Goal: Information Seeking & Learning: Compare options

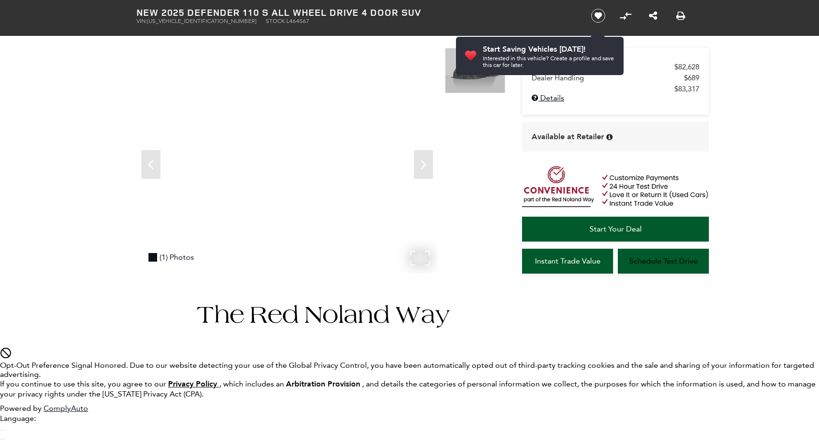
click at [171, 258] on div "(1) Photos" at bounding box center [171, 257] width 55 height 19
click at [171, 258] on div "(7) Photos" at bounding box center [171, 257] width 55 height 19
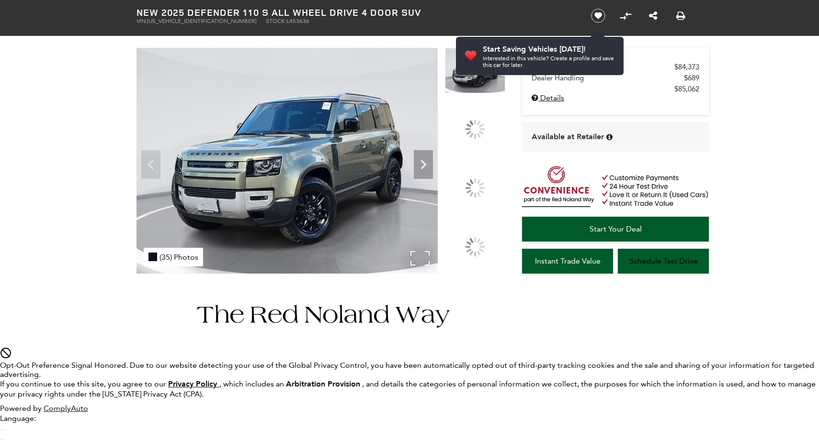
click at [173, 257] on div "(35) Photos" at bounding box center [173, 257] width 59 height 19
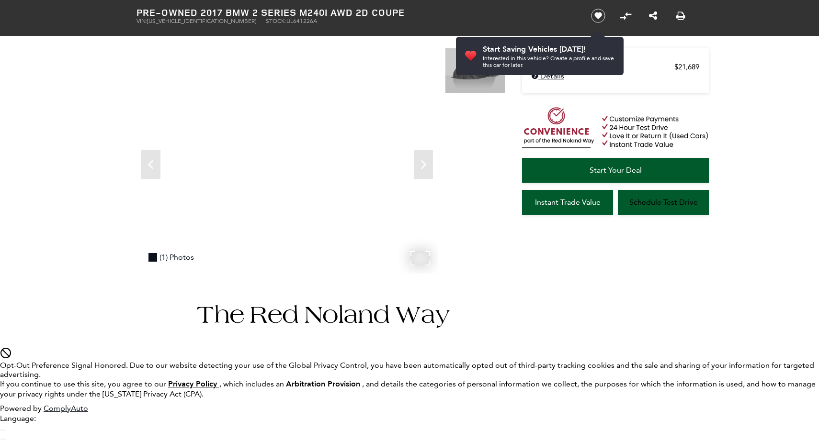
click at [171, 258] on div "(1) Photos" at bounding box center [171, 257] width 55 height 19
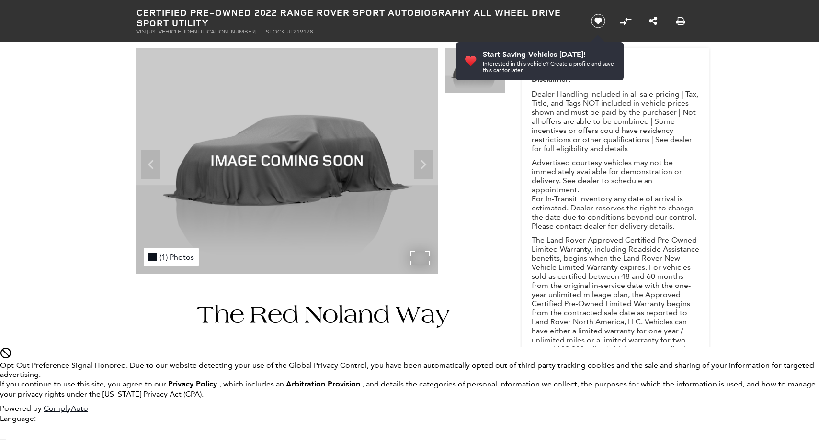
click at [171, 257] on div "(1) Photos" at bounding box center [171, 257] width 55 height 19
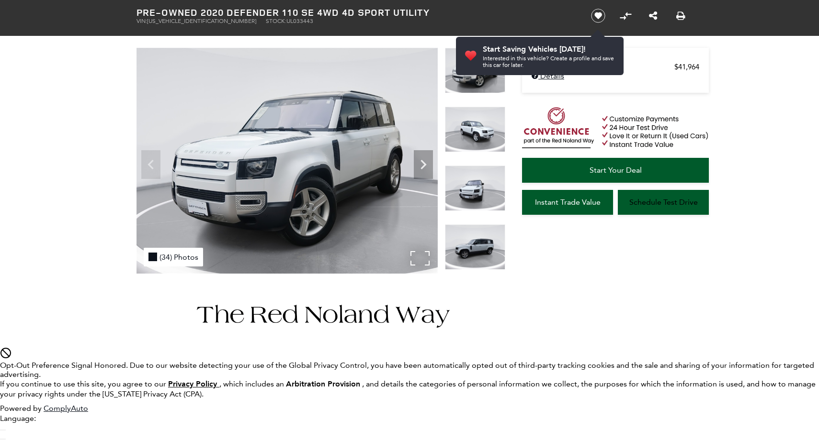
click at [173, 257] on div "(34) Photos" at bounding box center [173, 257] width 59 height 19
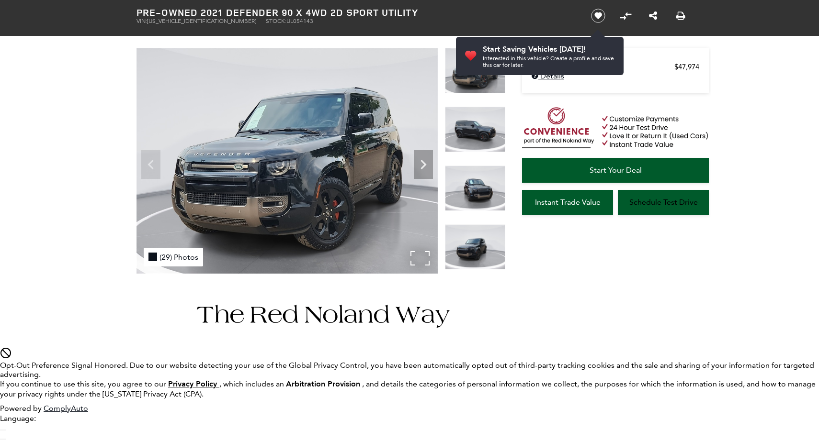
click at [173, 257] on div "(29) Photos" at bounding box center [173, 257] width 59 height 19
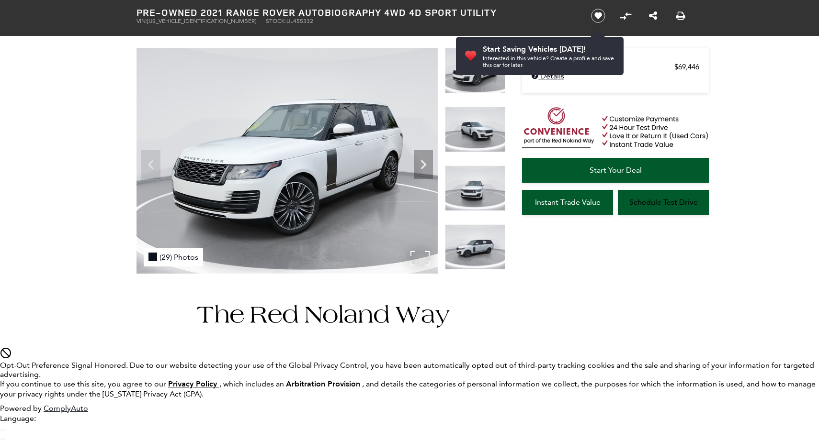
click at [173, 257] on div "(29) Photos" at bounding box center [173, 257] width 59 height 19
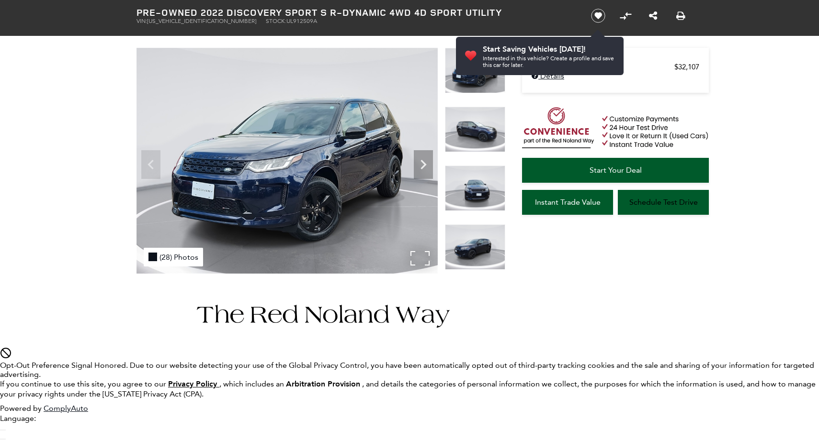
click at [173, 257] on div "(28) Photos" at bounding box center [173, 257] width 59 height 19
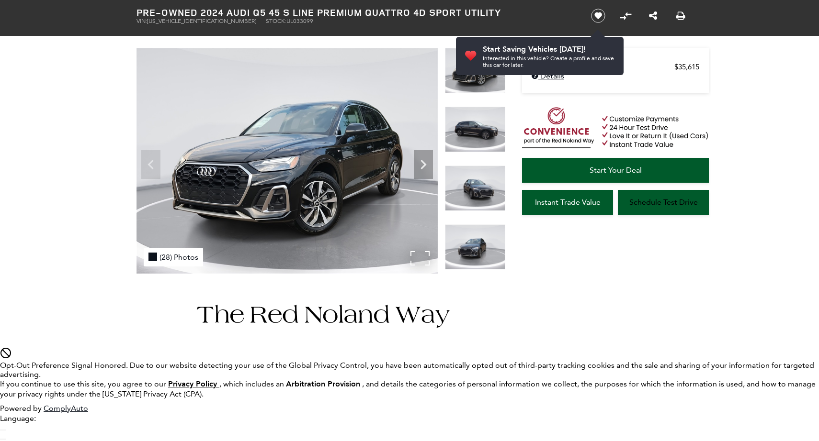
click at [173, 257] on div "(28) Photos" at bounding box center [173, 257] width 59 height 19
